Goal: Task Accomplishment & Management: Complete application form

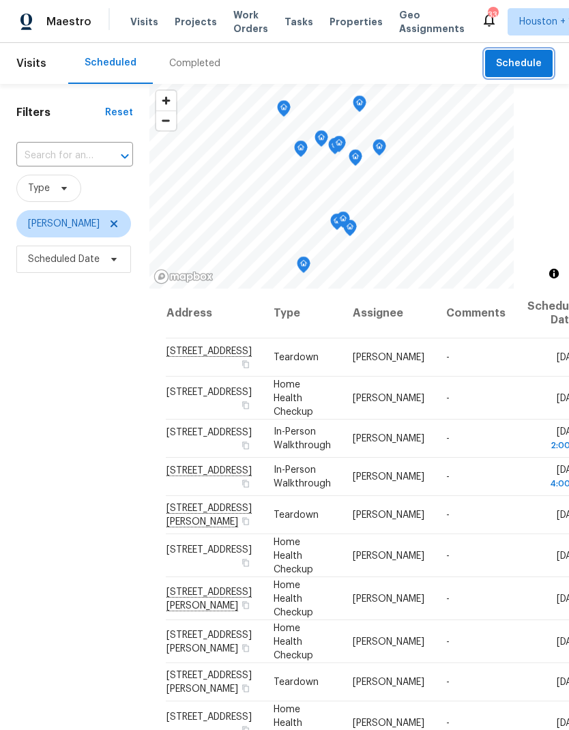
click at [491, 60] on button "Schedule" at bounding box center [519, 64] width 68 height 28
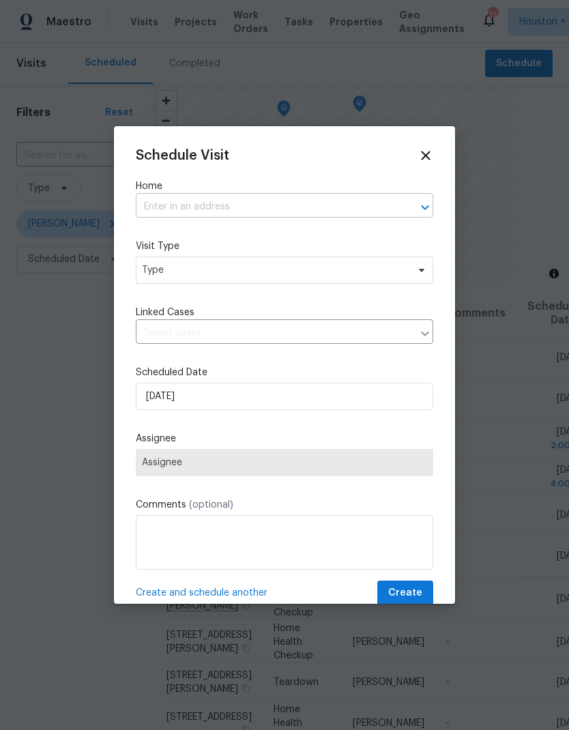
click at [287, 202] on input "text" at bounding box center [265, 207] width 259 height 21
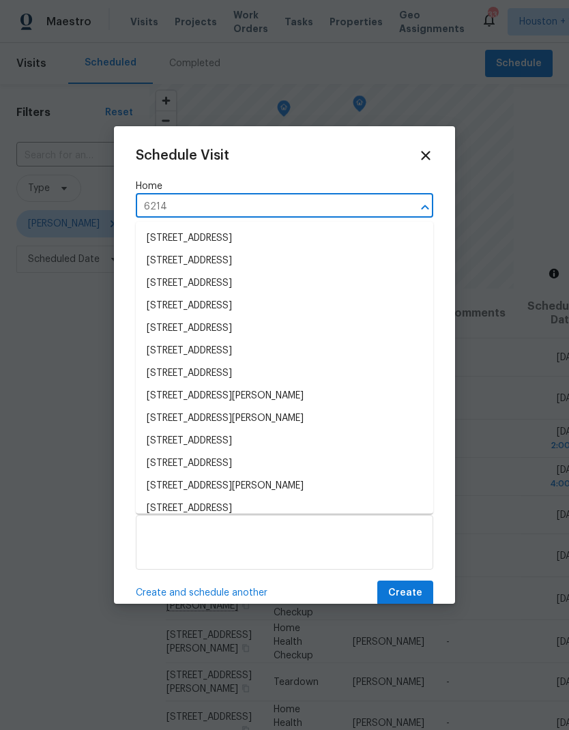
type input "6214 c"
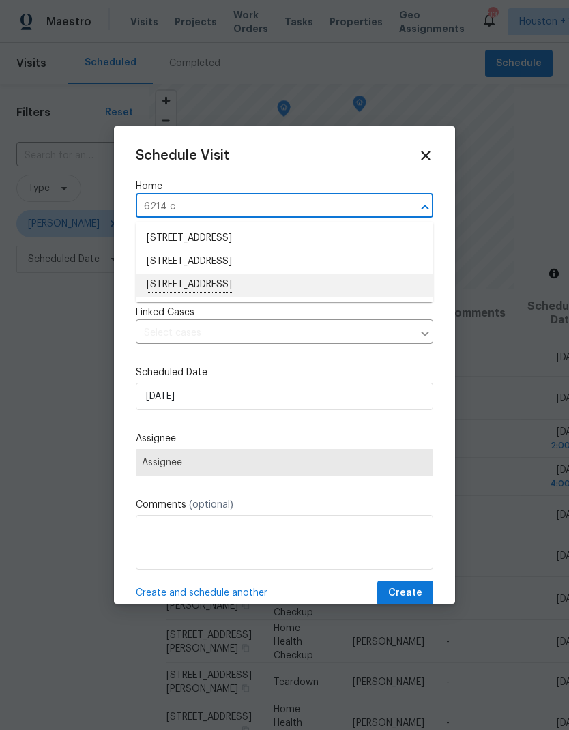
click at [255, 296] on li "6214 Clayridge Dr, Houston, TX 77053" at bounding box center [285, 285] width 298 height 23
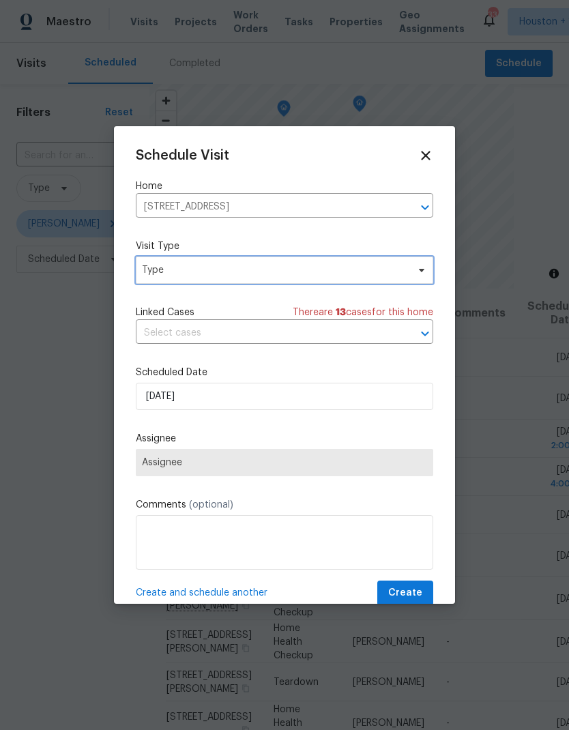
click at [278, 283] on span "Type" at bounding box center [285, 270] width 298 height 27
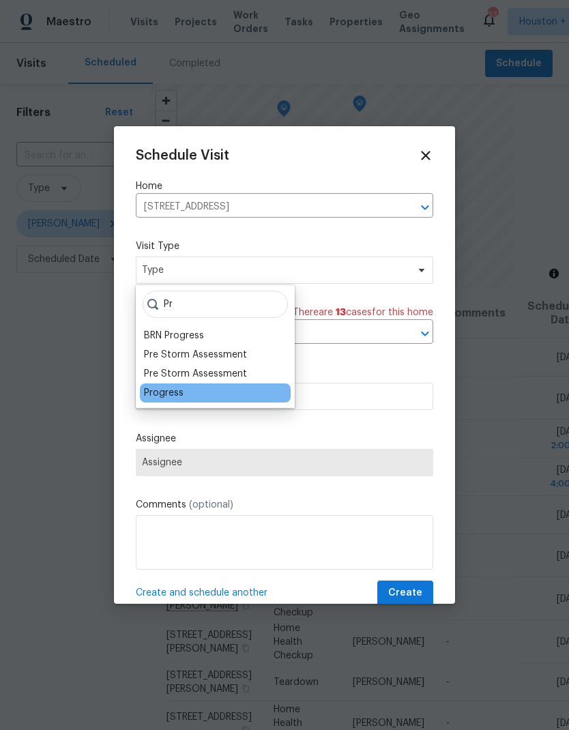
type input "Pr"
click at [229, 393] on div "Progress" at bounding box center [215, 393] width 151 height 19
click at [173, 392] on div "Progress" at bounding box center [164, 393] width 40 height 14
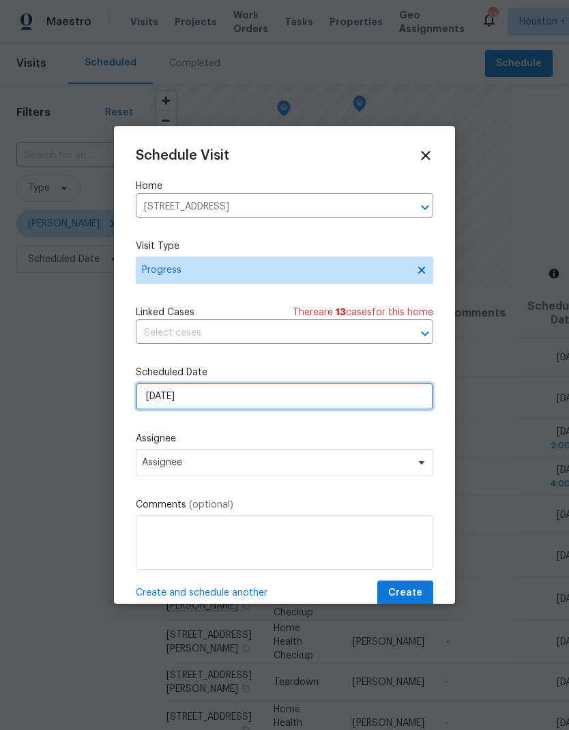
click at [252, 410] on input "[DATE]" at bounding box center [285, 396] width 298 height 27
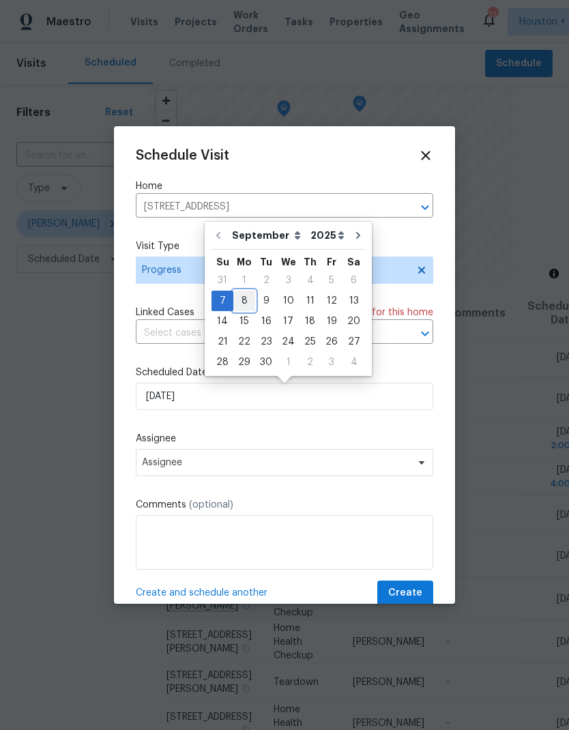
click at [245, 308] on div "8" at bounding box center [244, 300] width 22 height 19
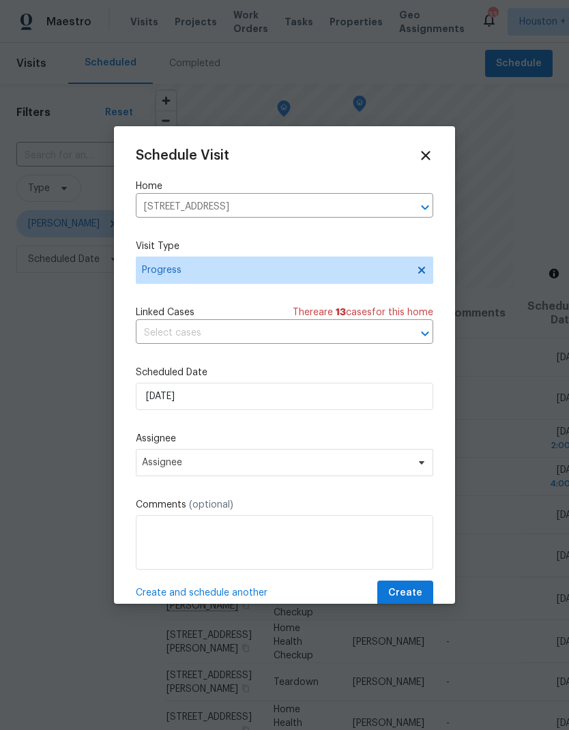
type input "9/8/2025"
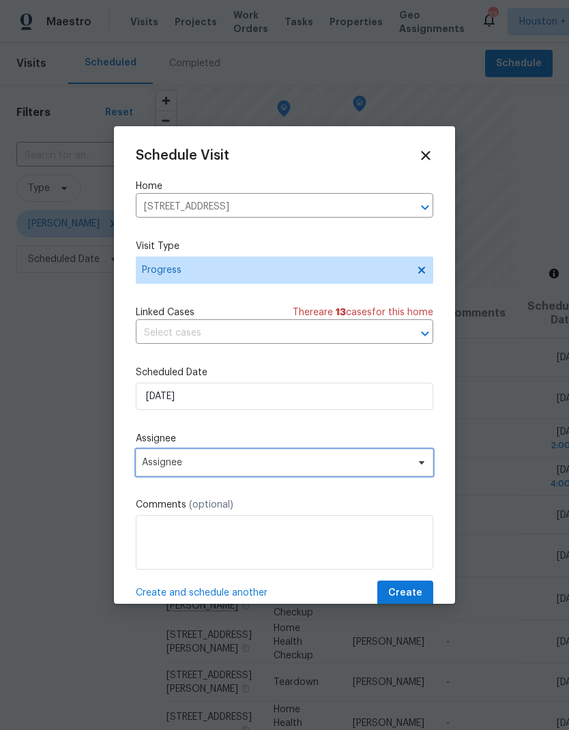
click at [229, 468] on span "Assignee" at bounding box center [276, 462] width 268 height 11
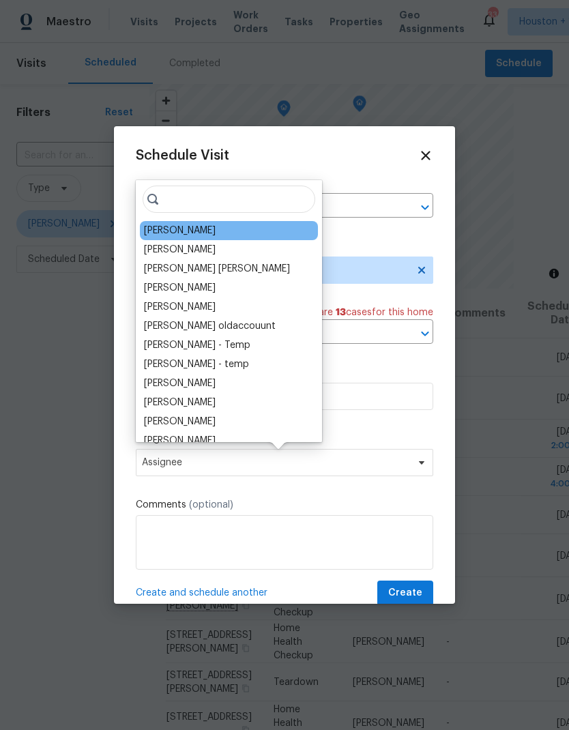
click at [188, 229] on div "[PERSON_NAME]" at bounding box center [180, 231] width 72 height 14
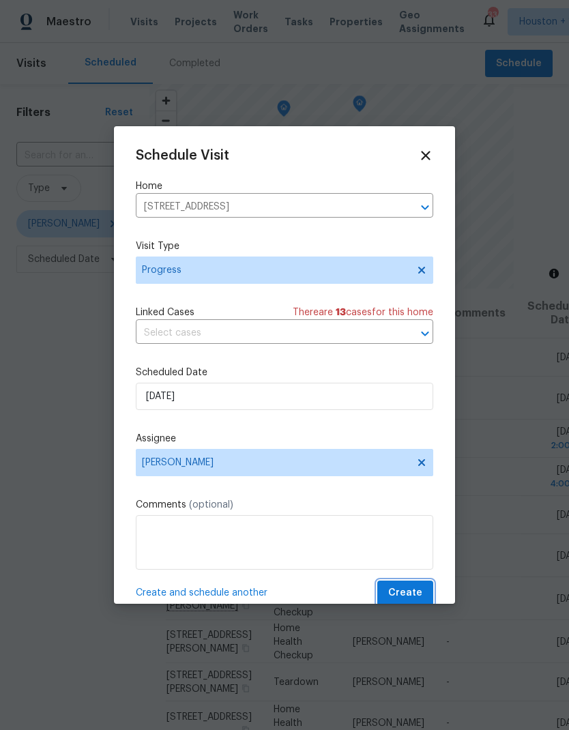
click at [408, 600] on span "Create" at bounding box center [405, 593] width 34 height 17
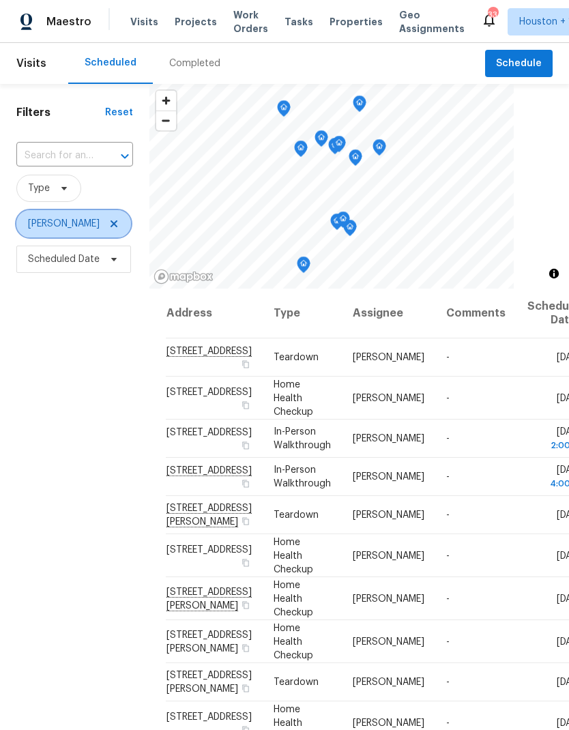
click at [109, 220] on icon at bounding box center [114, 223] width 11 height 11
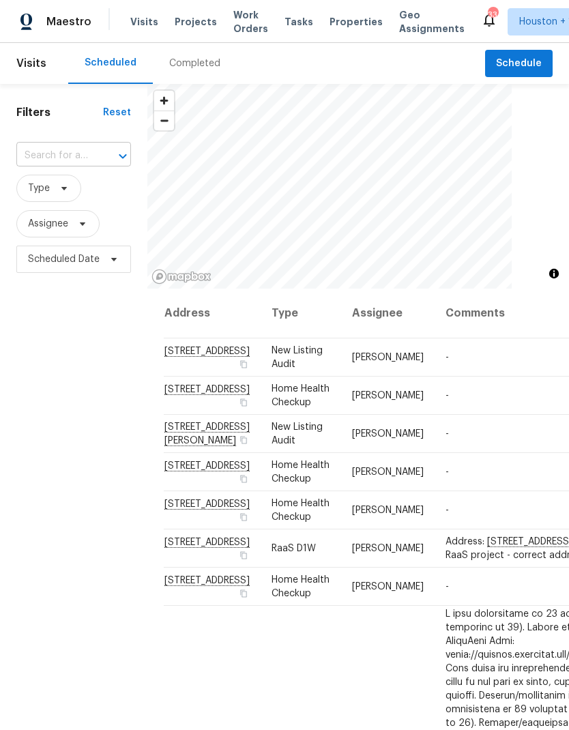
click at [87, 154] on input "text" at bounding box center [54, 155] width 76 height 21
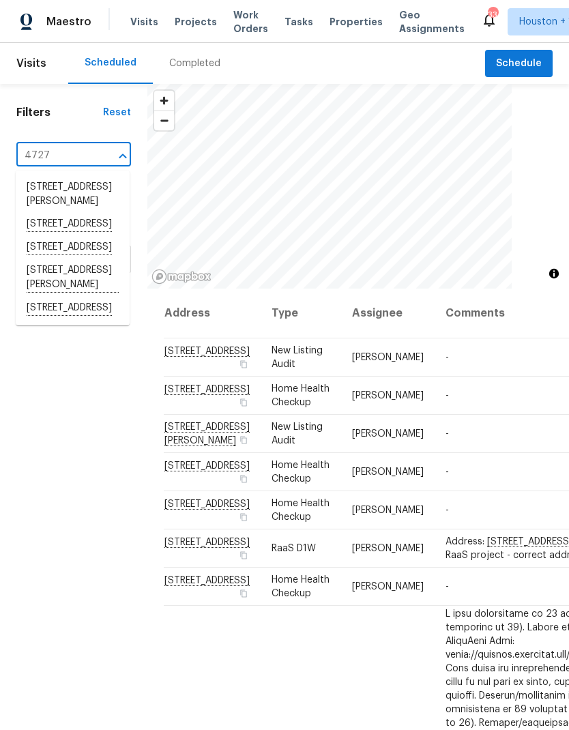
type input "4727 w"
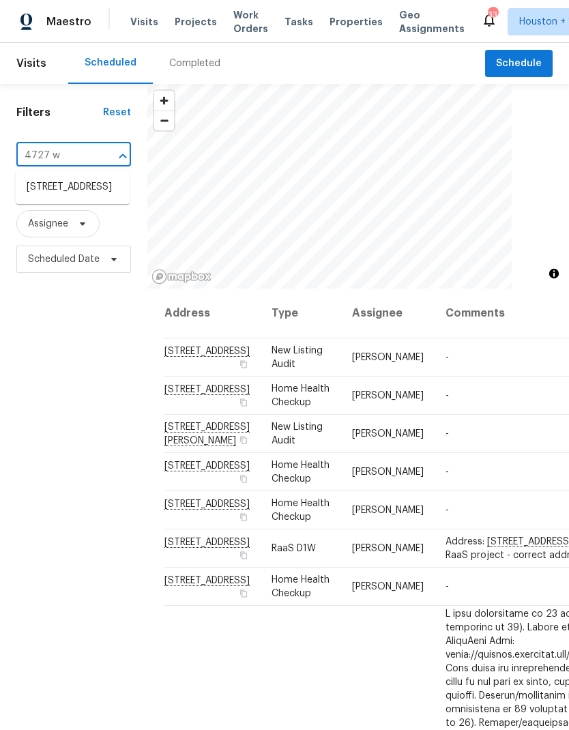
click at [66, 199] on li "[STREET_ADDRESS]" at bounding box center [73, 187] width 114 height 23
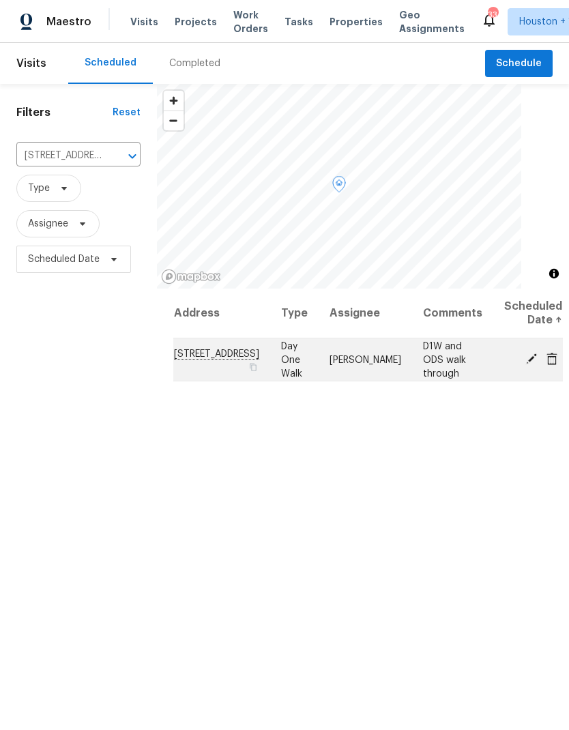
click at [514, 375] on td "[DATE]" at bounding box center [528, 360] width 70 height 43
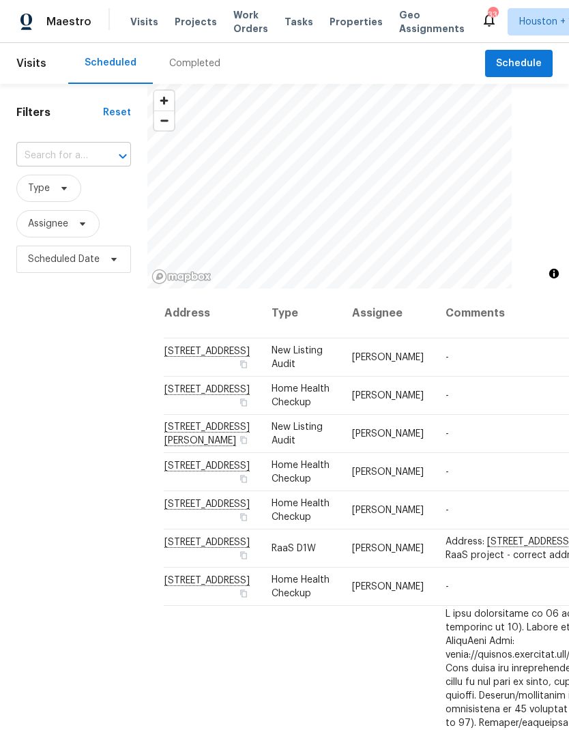
click at [65, 147] on input "text" at bounding box center [54, 155] width 76 height 21
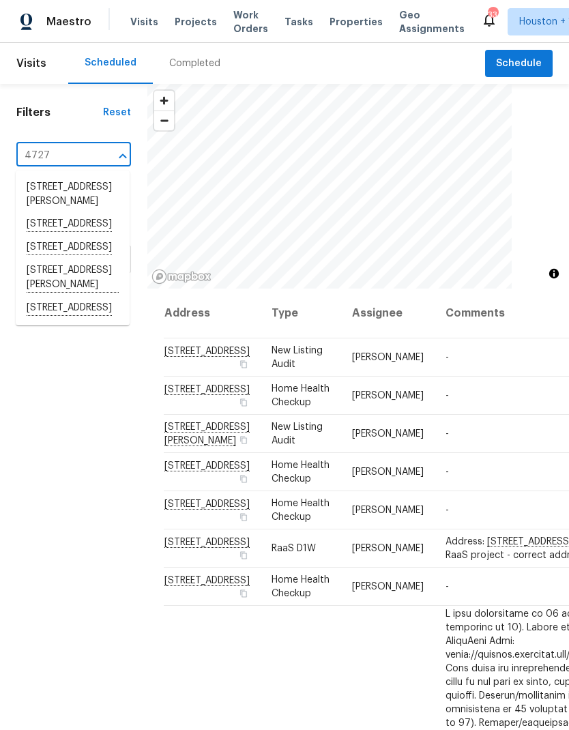
type input "4727 w"
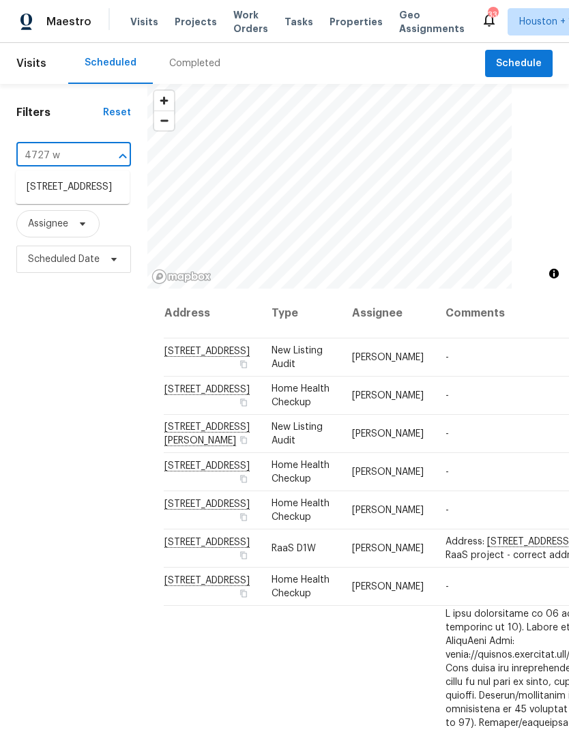
click at [94, 199] on li "[STREET_ADDRESS]" at bounding box center [73, 187] width 114 height 23
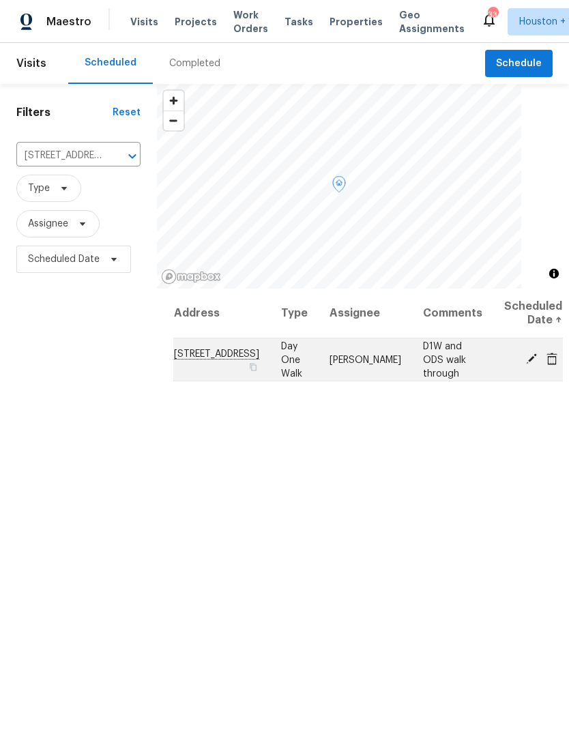
click at [526, 364] on icon at bounding box center [531, 359] width 11 height 11
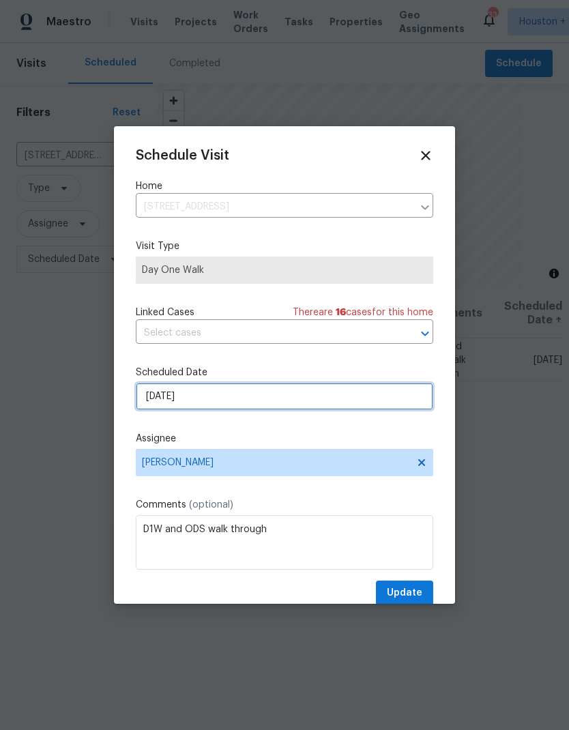
click at [313, 399] on input "[DATE]" at bounding box center [285, 396] width 298 height 27
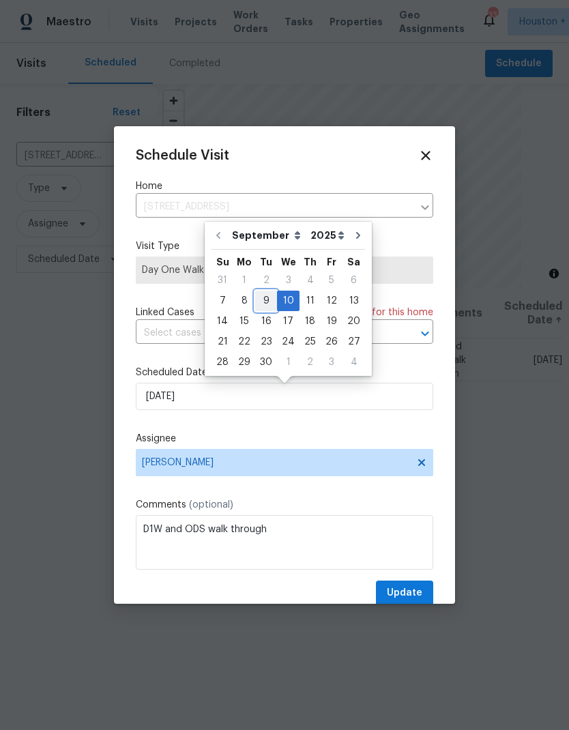
click at [259, 301] on div "9" at bounding box center [266, 300] width 22 height 19
type input "[DATE]"
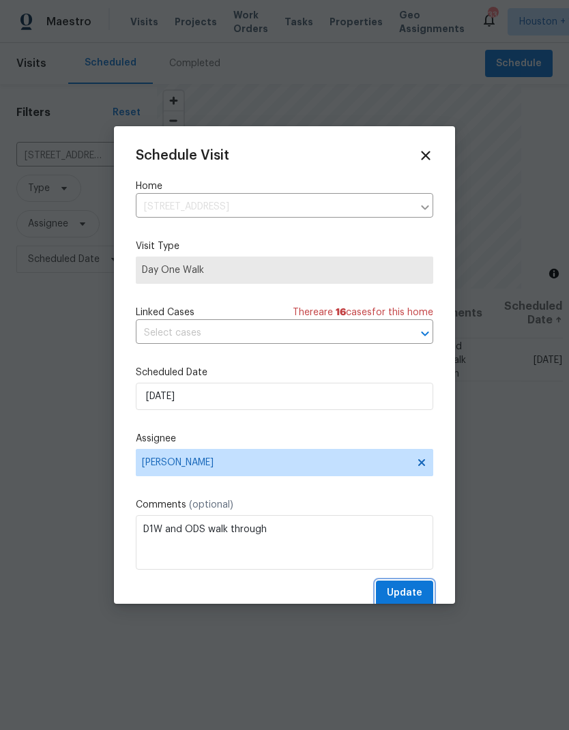
click at [415, 594] on span "Update" at bounding box center [404, 593] width 35 height 17
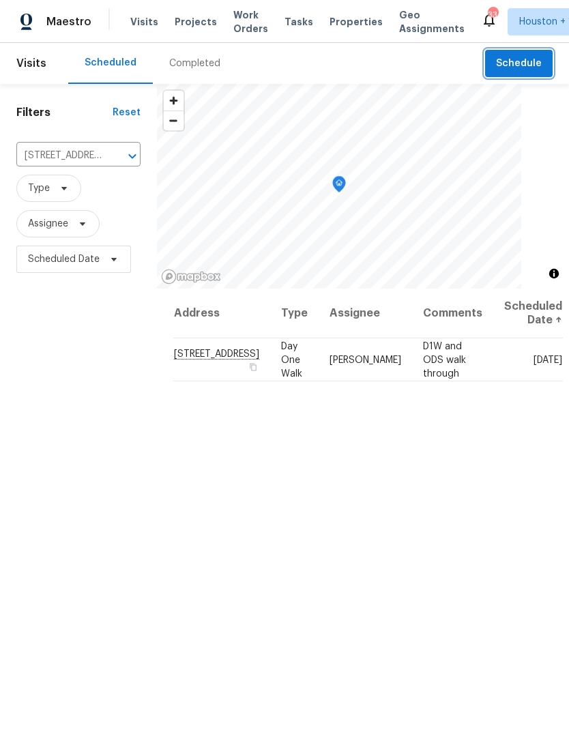
click at [489, 61] on button "Schedule" at bounding box center [519, 64] width 68 height 28
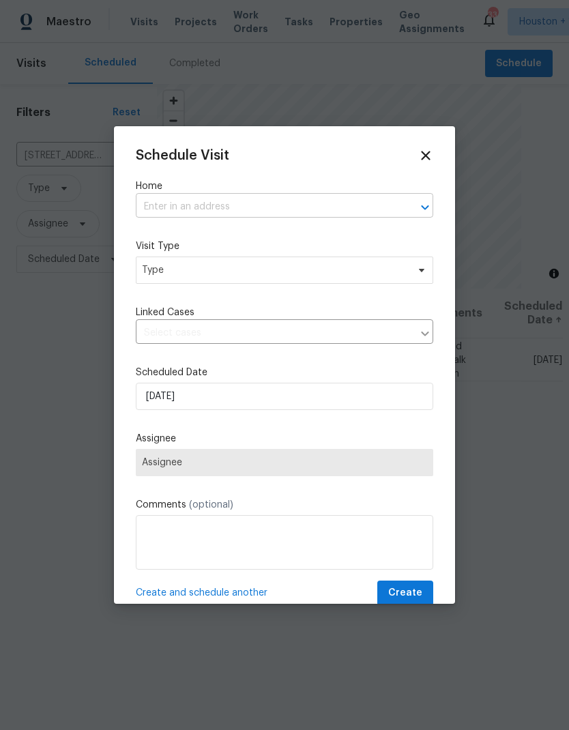
click at [265, 203] on input "text" at bounding box center [265, 207] width 259 height 21
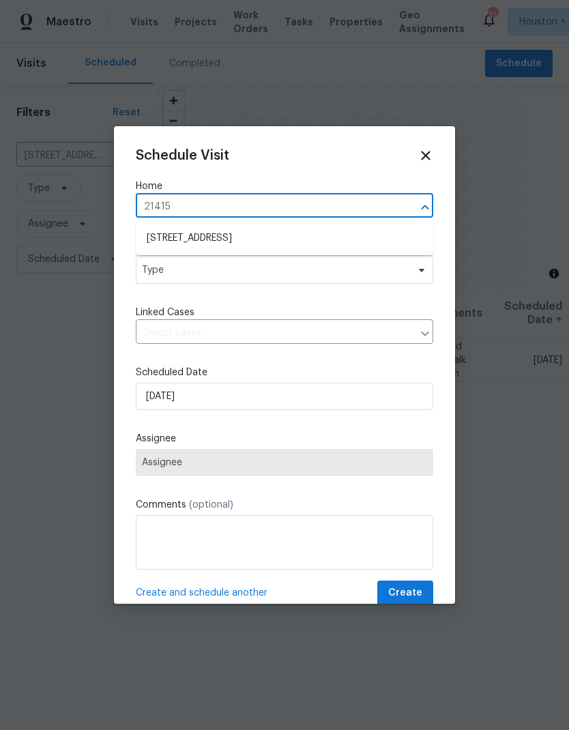
type input "21415 p"
click at [297, 244] on li "[STREET_ADDRESS]" at bounding box center [285, 238] width 298 height 23
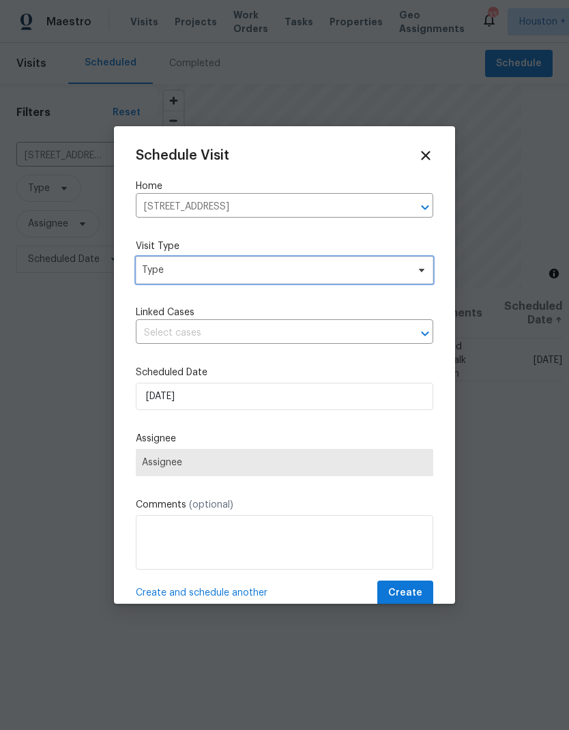
click at [274, 283] on span "Type" at bounding box center [285, 270] width 298 height 27
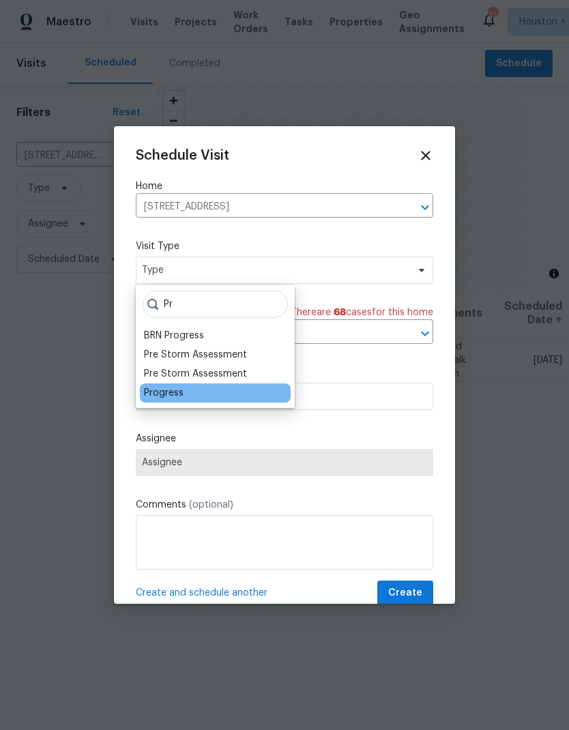
type input "Pr"
click at [210, 389] on div "Progress" at bounding box center [215, 393] width 151 height 19
click at [207, 399] on div "Progress" at bounding box center [215, 393] width 151 height 19
click at [177, 391] on div "Progress" at bounding box center [164, 393] width 40 height 14
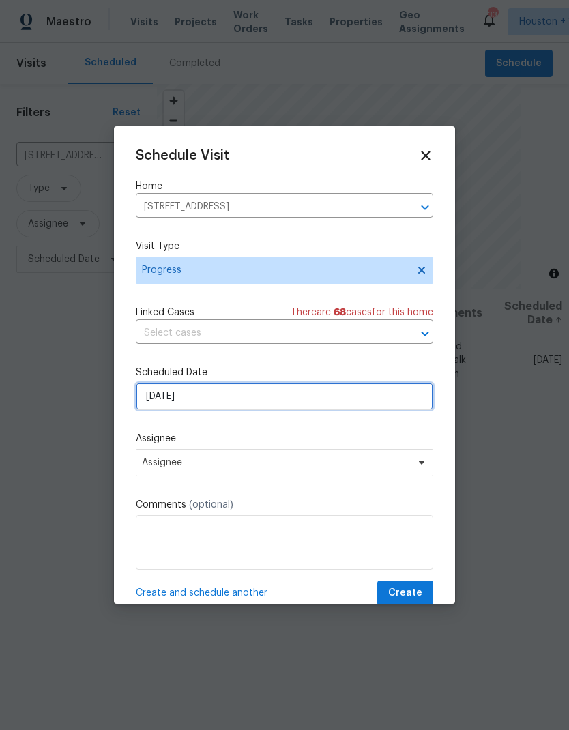
click at [253, 399] on input "[DATE]" at bounding box center [285, 396] width 298 height 27
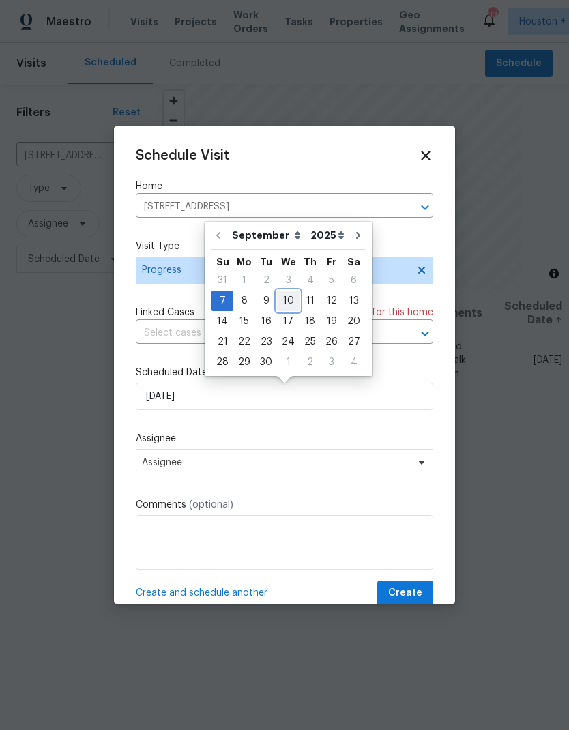
click at [292, 303] on div "10" at bounding box center [288, 300] width 23 height 19
type input "[DATE]"
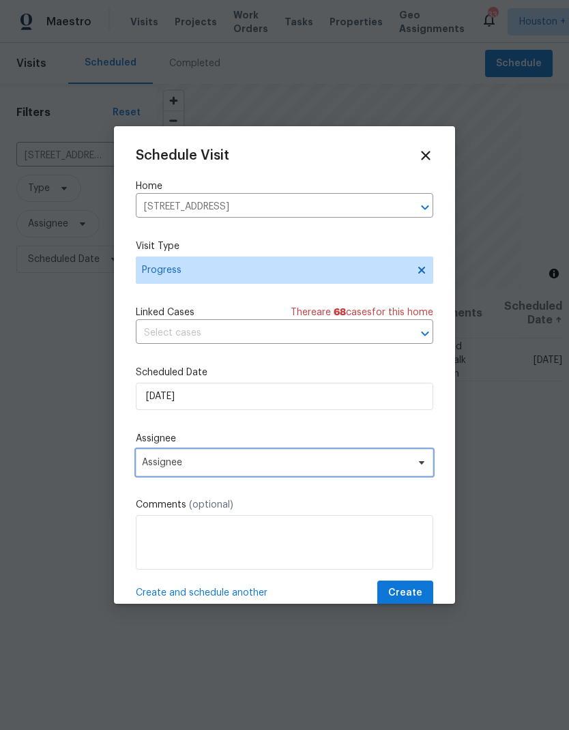
click at [243, 475] on span "Assignee" at bounding box center [285, 462] width 298 height 27
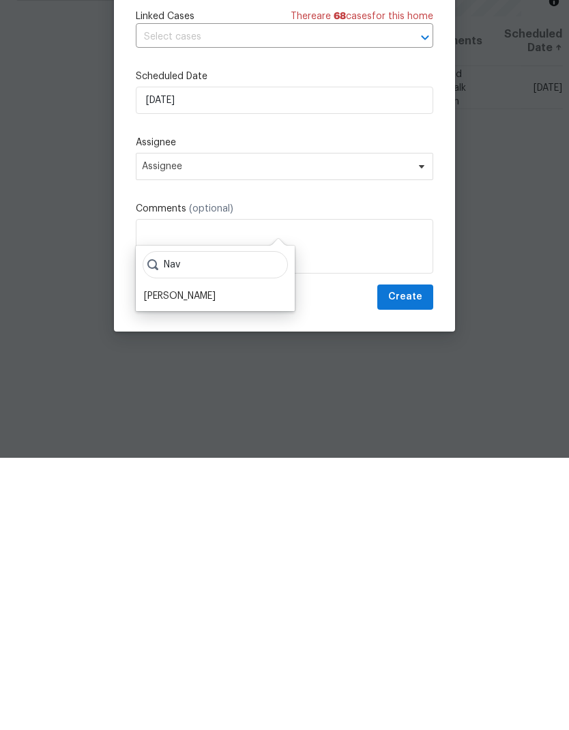
scroll to position [55, 0]
type input "Nav"
click at [204, 562] on div "[PERSON_NAME]" at bounding box center [180, 569] width 72 height 14
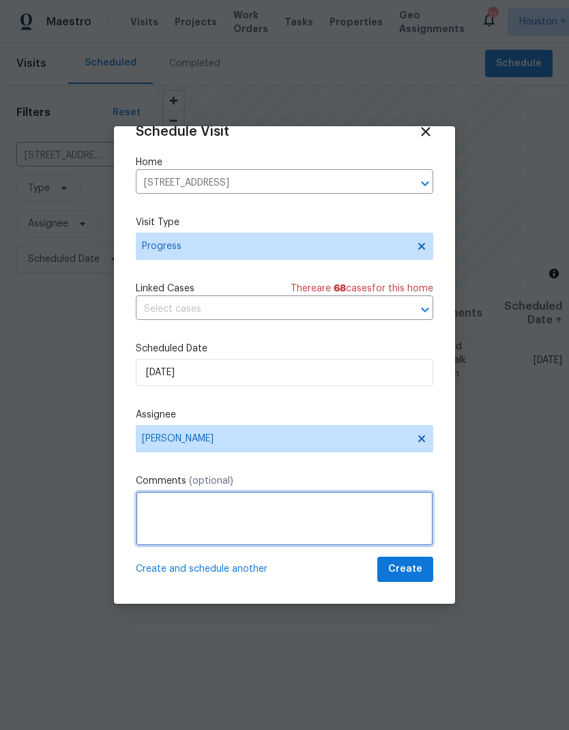
click at [263, 523] on textarea at bounding box center [285, 518] width 298 height 55
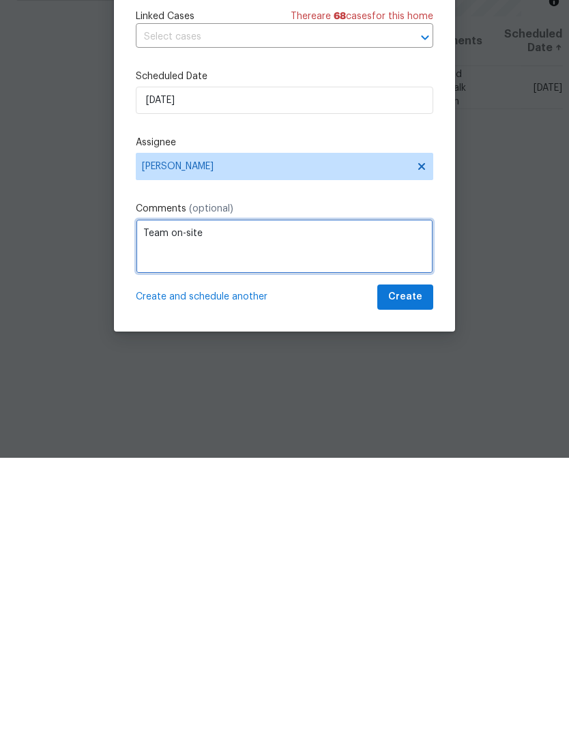
type textarea "Team on-site"
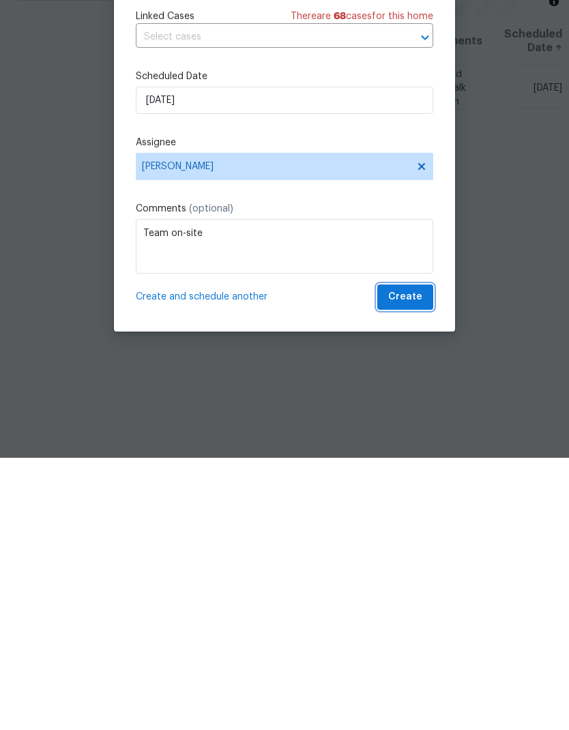
click at [418, 561] on span "Create" at bounding box center [405, 569] width 34 height 17
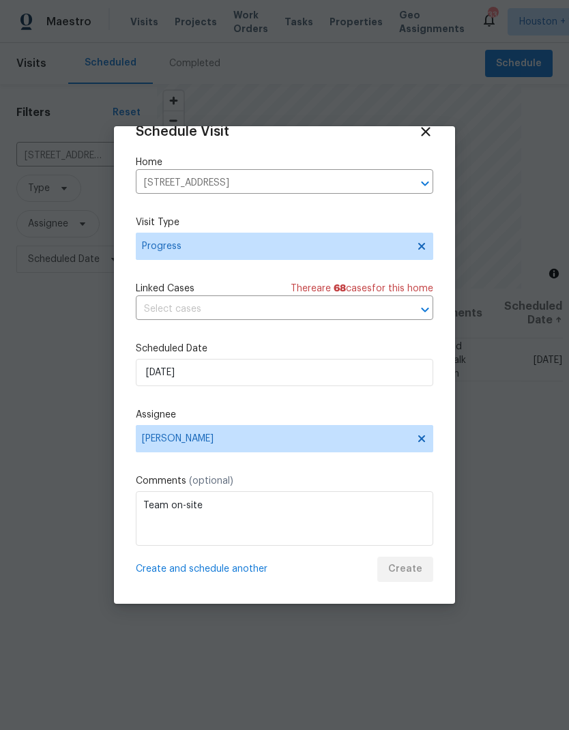
scroll to position [0, 0]
